Goal: Task Accomplishment & Management: Use online tool/utility

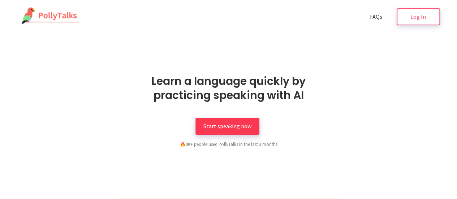
click at [227, 127] on span "Start speaking now" at bounding box center [228, 126] width 48 height 7
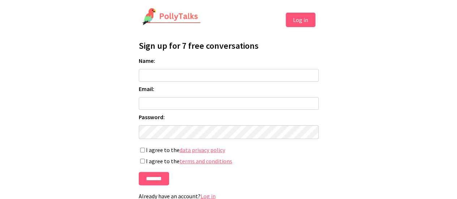
click at [183, 82] on input "Name:" at bounding box center [229, 75] width 180 height 13
click at [304, 23] on button "Log in" at bounding box center [301, 20] width 30 height 14
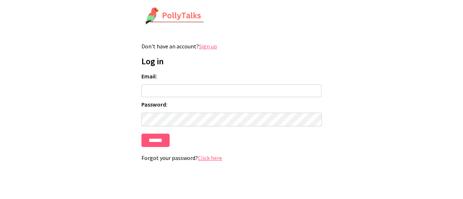
click at [187, 95] on input "Email:" at bounding box center [231, 91] width 180 height 13
type input "**********"
click at [141, 134] on input "******" at bounding box center [155, 140] width 28 height 13
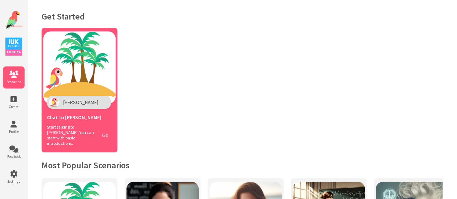
click at [105, 135] on button "Go" at bounding box center [105, 135] width 14 height 10
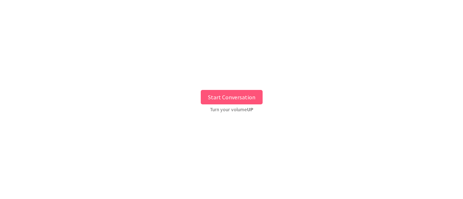
click at [238, 91] on button "Start Conversation" at bounding box center [232, 97] width 62 height 14
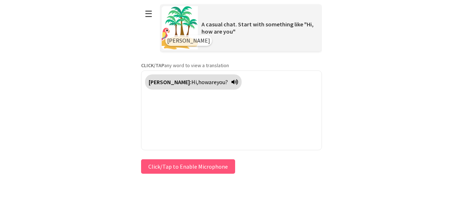
click at [198, 172] on button "Click/Tap to Enable Microphone" at bounding box center [188, 166] width 94 height 14
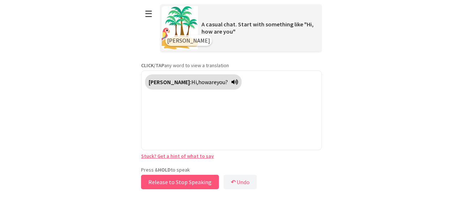
click at [171, 180] on button "Release to Stop Speaking" at bounding box center [180, 182] width 78 height 14
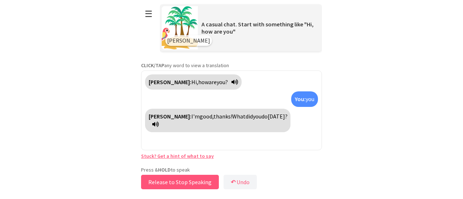
click at [171, 180] on button "Release to Stop Speaking" at bounding box center [180, 182] width 78 height 14
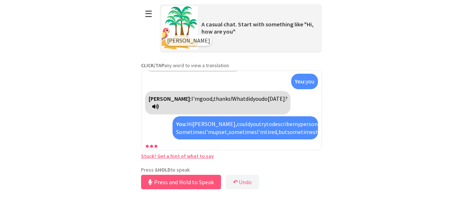
scroll to position [50, 0]
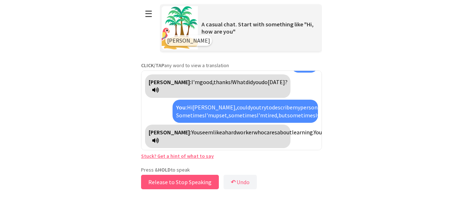
click at [197, 187] on button "Release to Stop Speaking" at bounding box center [180, 182] width 78 height 14
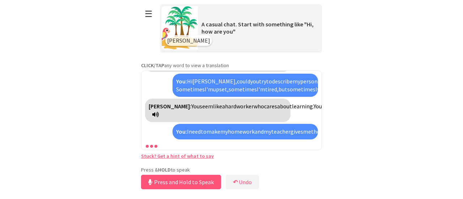
scroll to position [182, 0]
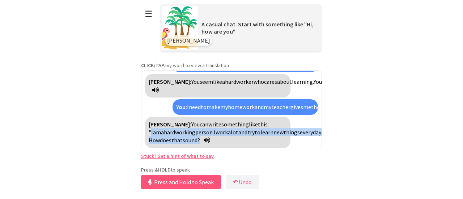
drag, startPoint x: 247, startPoint y: 76, endPoint x: 253, endPoint y: 142, distance: 66.8
click at [253, 142] on div "[PERSON_NAME]: You can write something like this: "I am a hardworking person. I…" at bounding box center [217, 132] width 145 height 31
copy div "I am a hardworking person. I work a lot and try to learn new things every day. …"
